Goal: Task Accomplishment & Management: Manage account settings

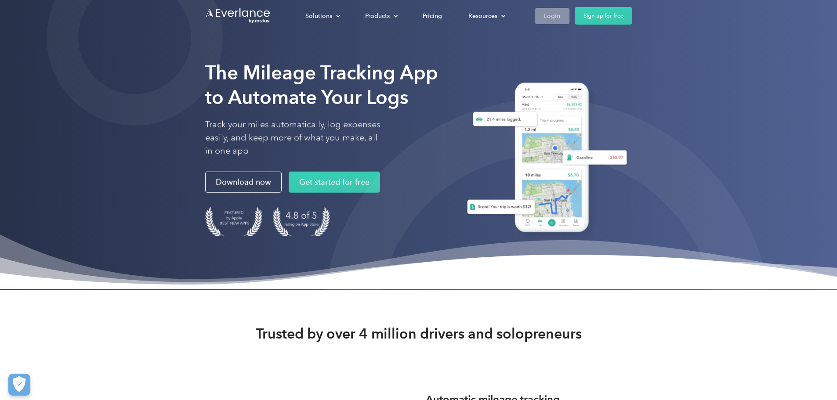
click at [560, 19] on div "Login" at bounding box center [552, 16] width 16 height 11
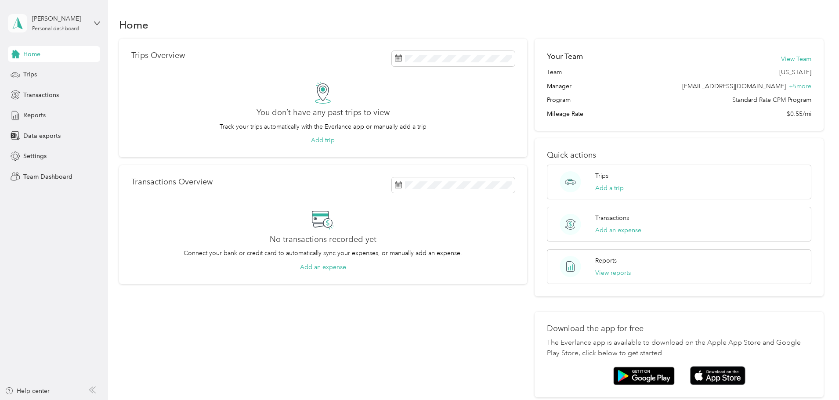
click at [20, 29] on icon at bounding box center [17, 23] width 13 height 12
click at [39, 157] on span "Settings" at bounding box center [34, 156] width 23 height 9
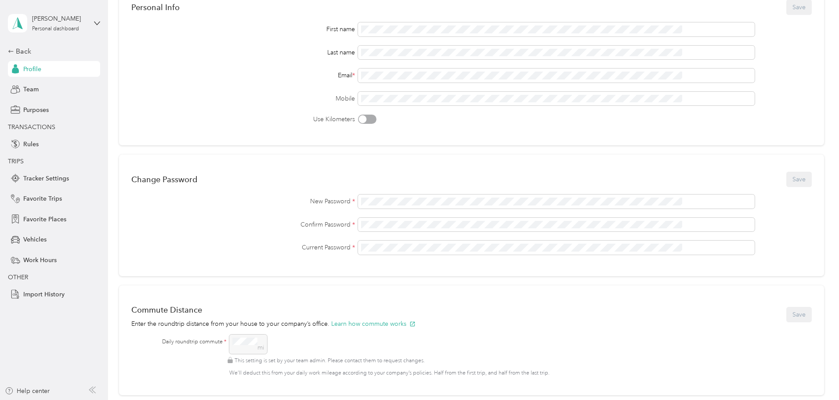
scroll to position [88, 0]
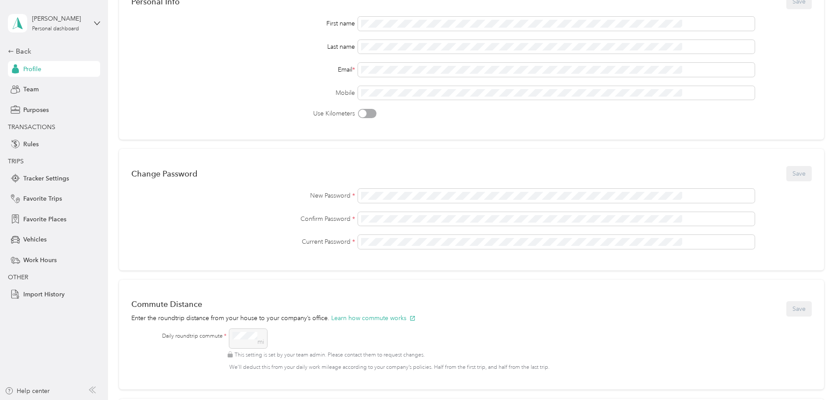
click at [469, 189] on div "Change Password Save New Password * Confirm Password * Current Password *" at bounding box center [471, 210] width 705 height 122
click at [25, 49] on div "Back" at bounding box center [52, 51] width 88 height 11
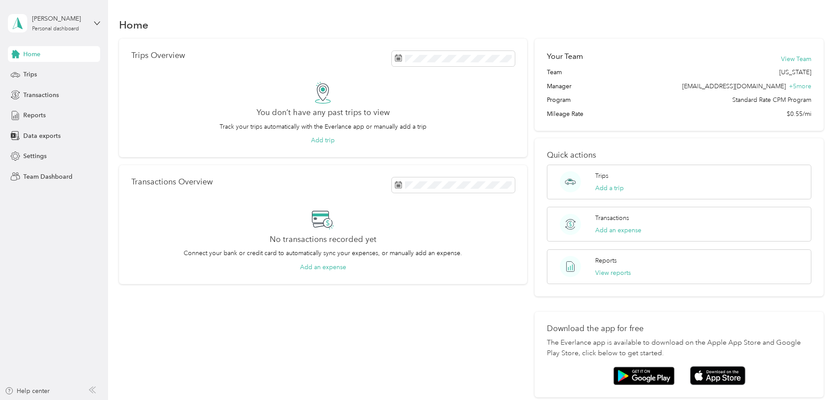
click at [98, 16] on div "Hannah Smith Personal dashboard" at bounding box center [54, 23] width 92 height 31
click at [47, 115] on div "Log out" at bounding box center [100, 112] width 173 height 15
